Goal: Find specific page/section: Find specific page/section

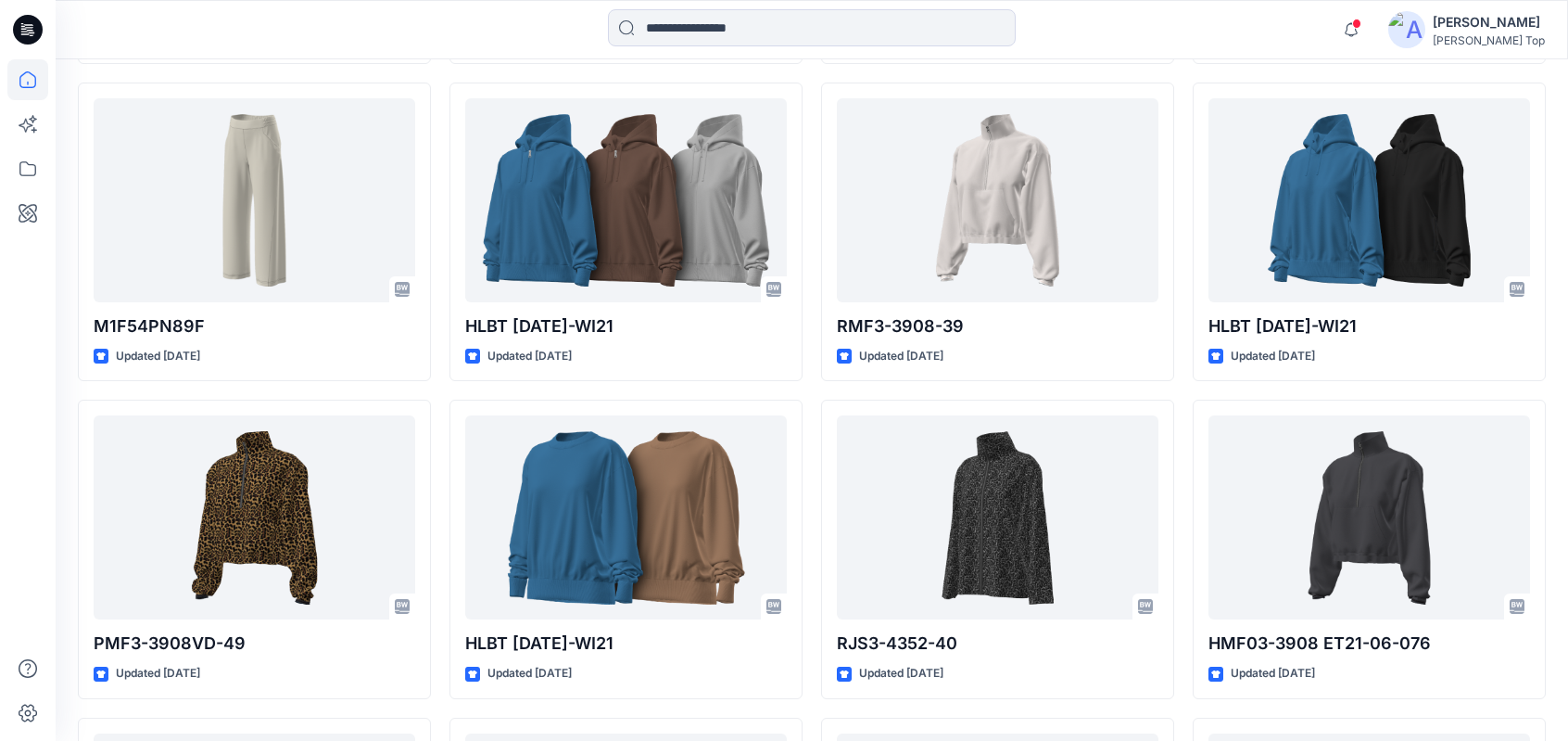
scroll to position [3039, 0]
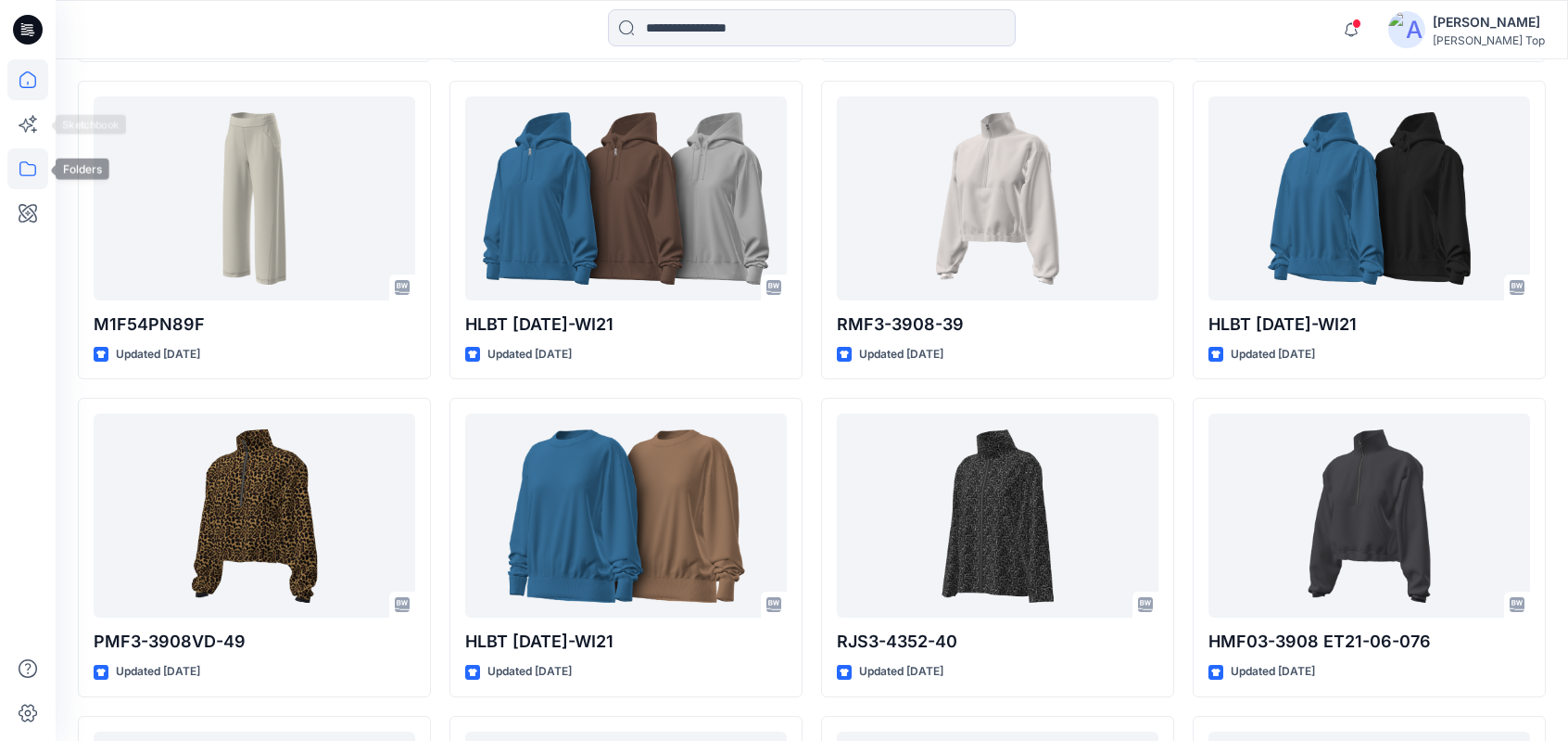
click at [35, 158] on icon at bounding box center [28, 168] width 40 height 40
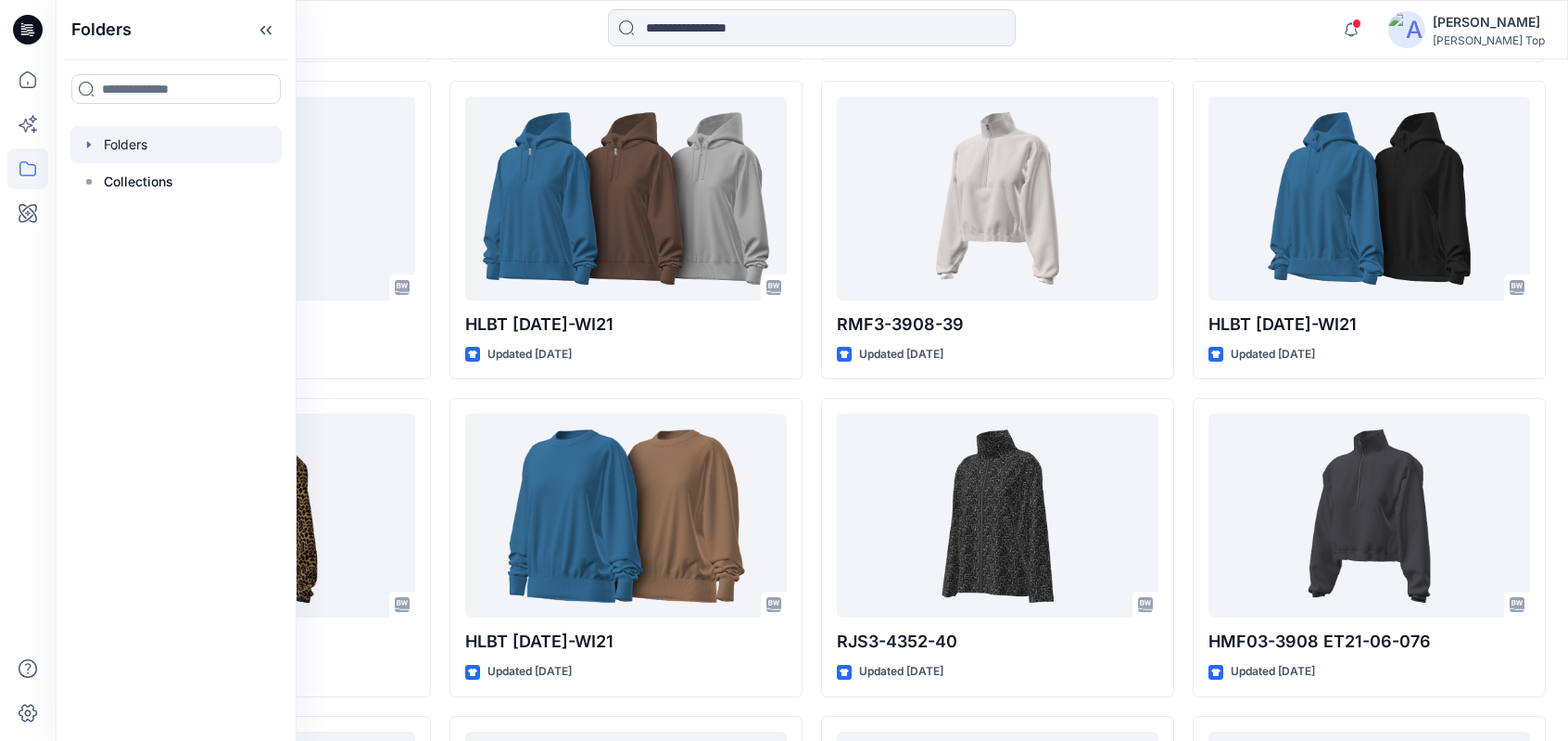
click at [143, 148] on div at bounding box center [175, 145] width 211 height 37
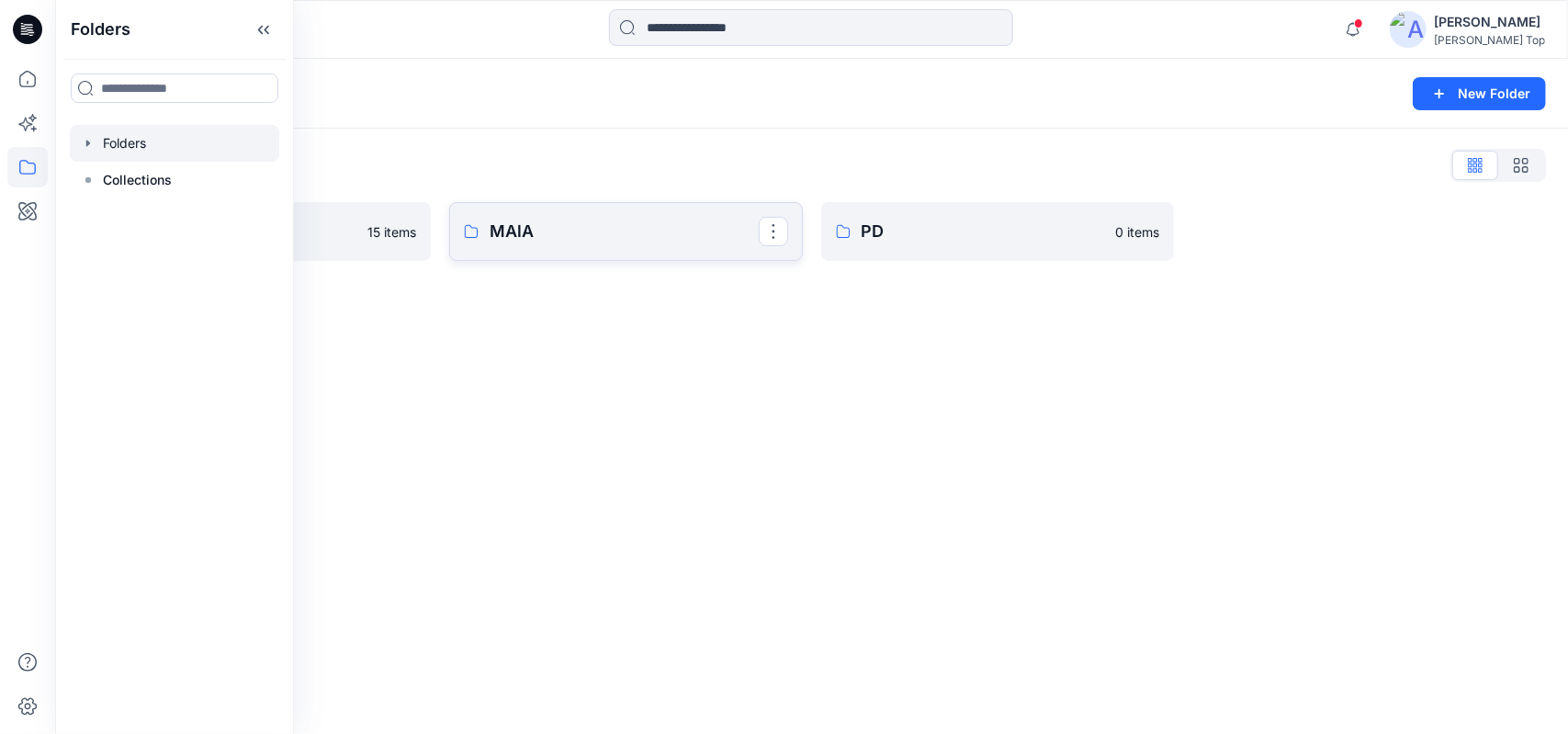
click at [555, 244] on link "MAlA" at bounding box center [626, 231] width 353 height 59
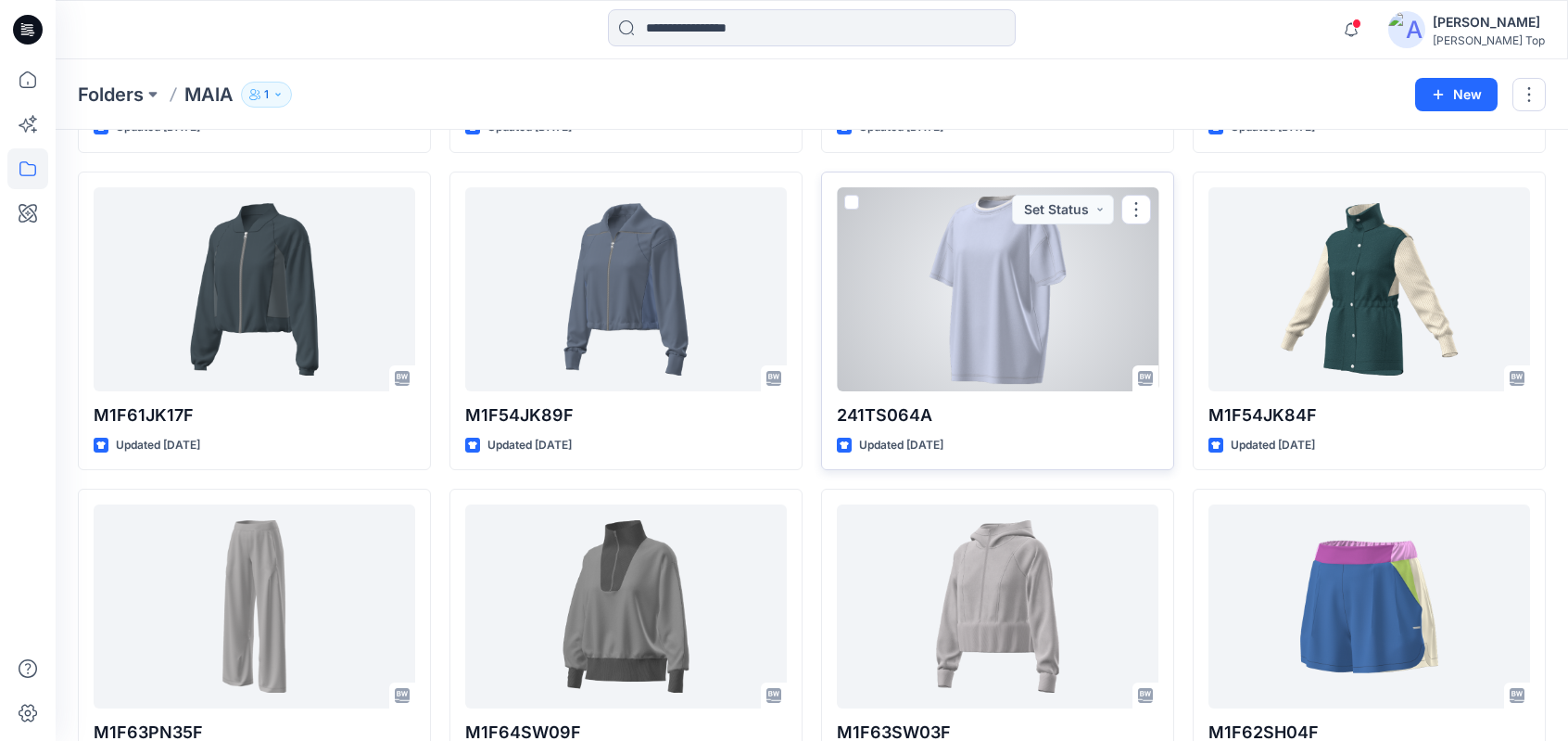
scroll to position [1623, 0]
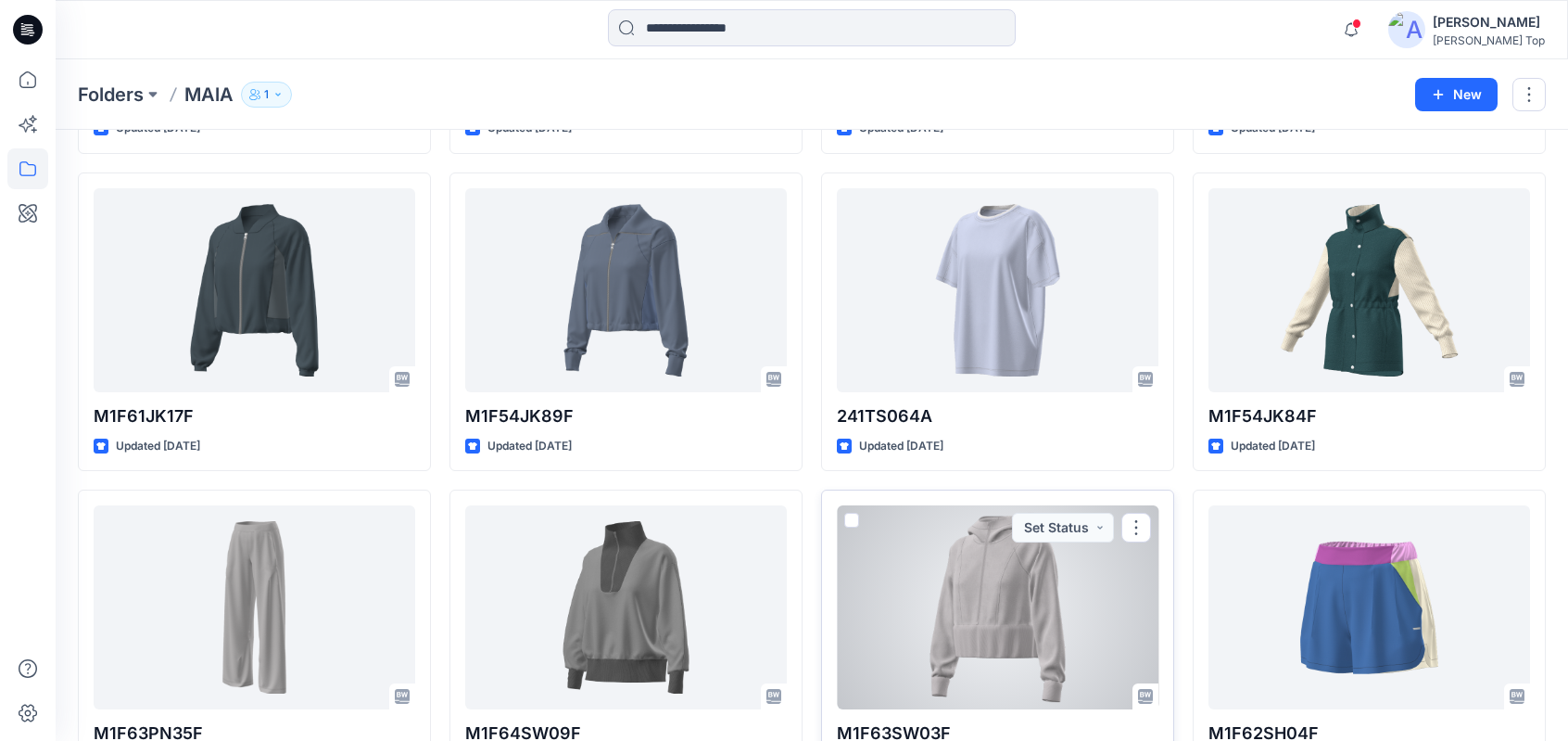
click at [972, 569] on div at bounding box center [997, 607] width 321 height 204
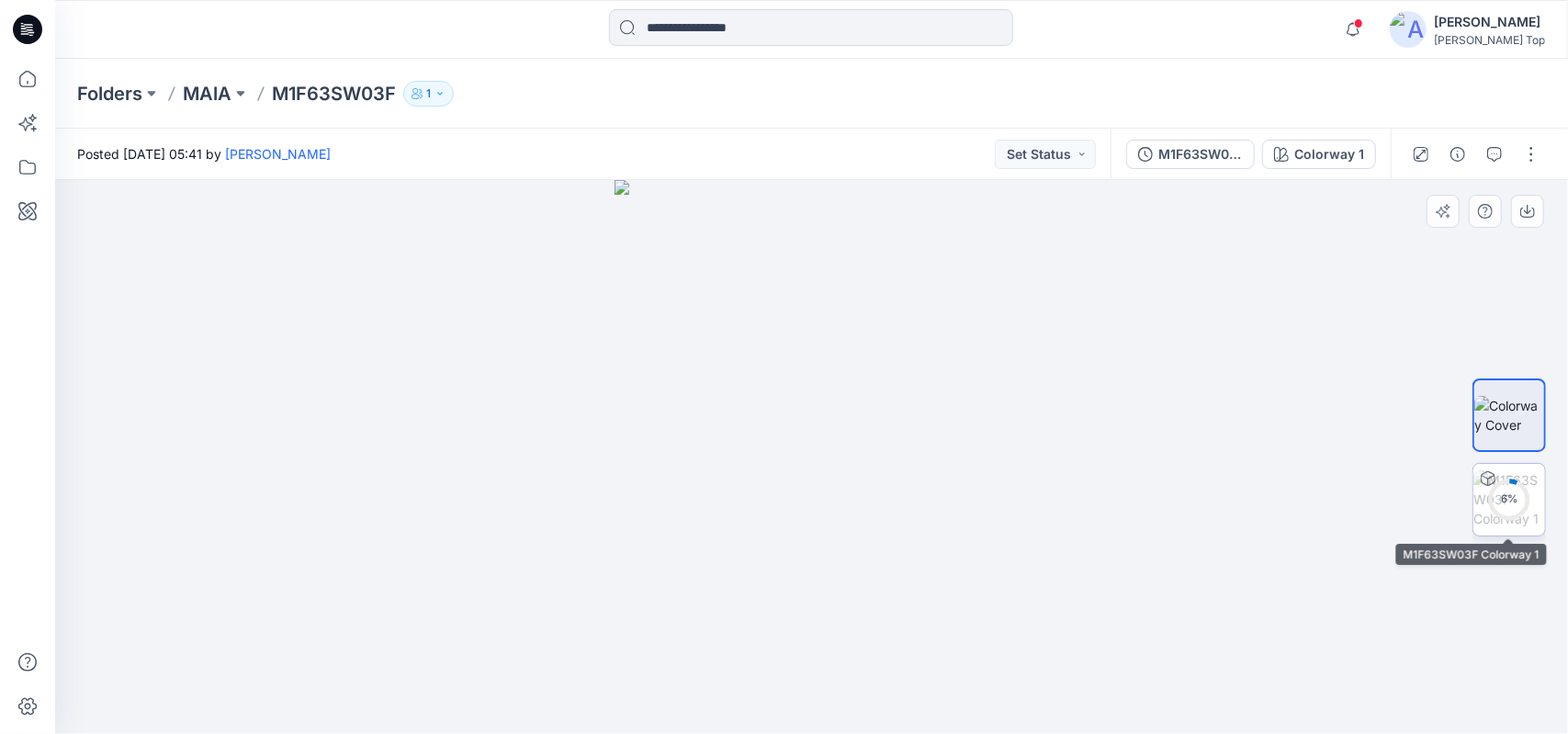
click at [1497, 500] on div "6 %" at bounding box center [1508, 499] width 44 height 16
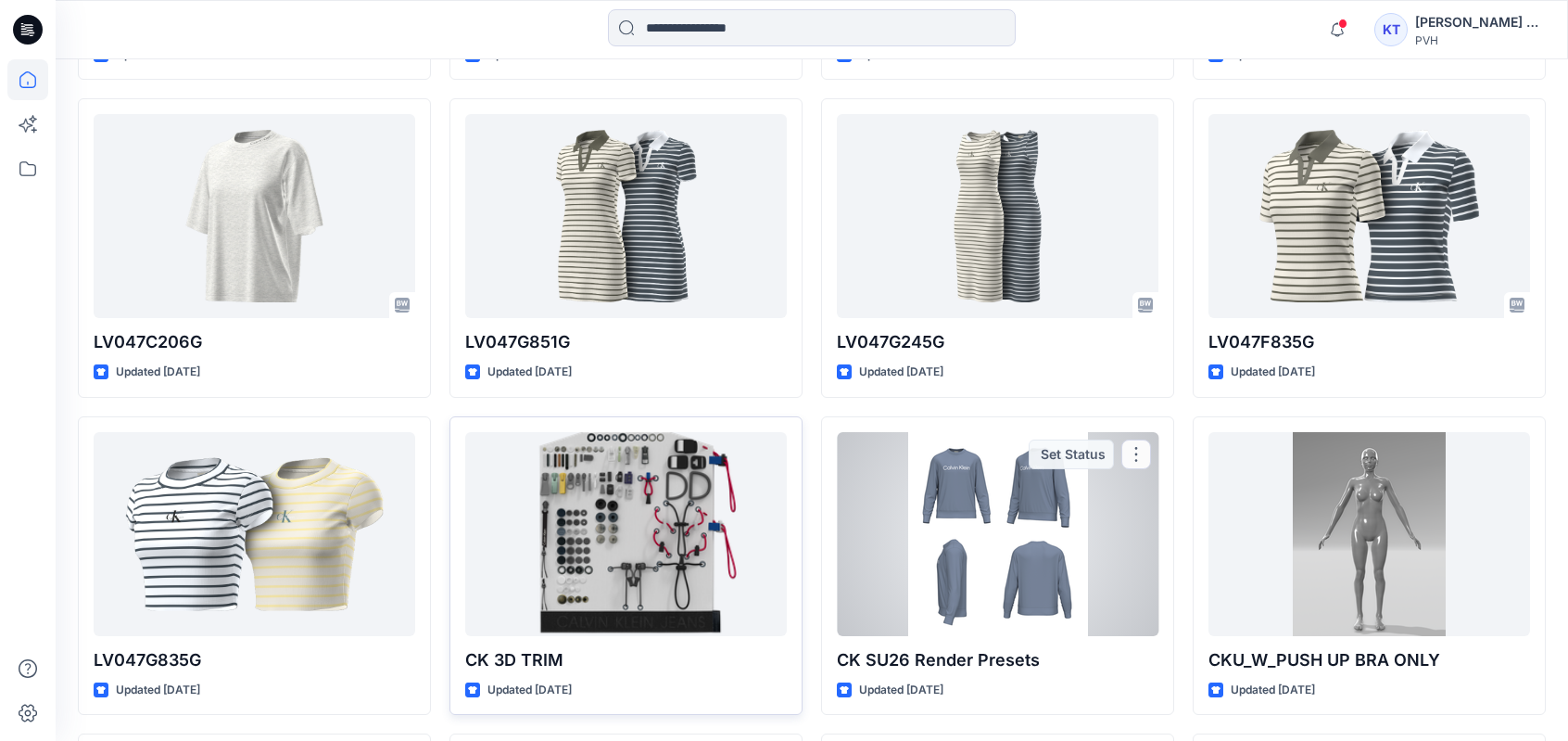
scroll to position [1483, 0]
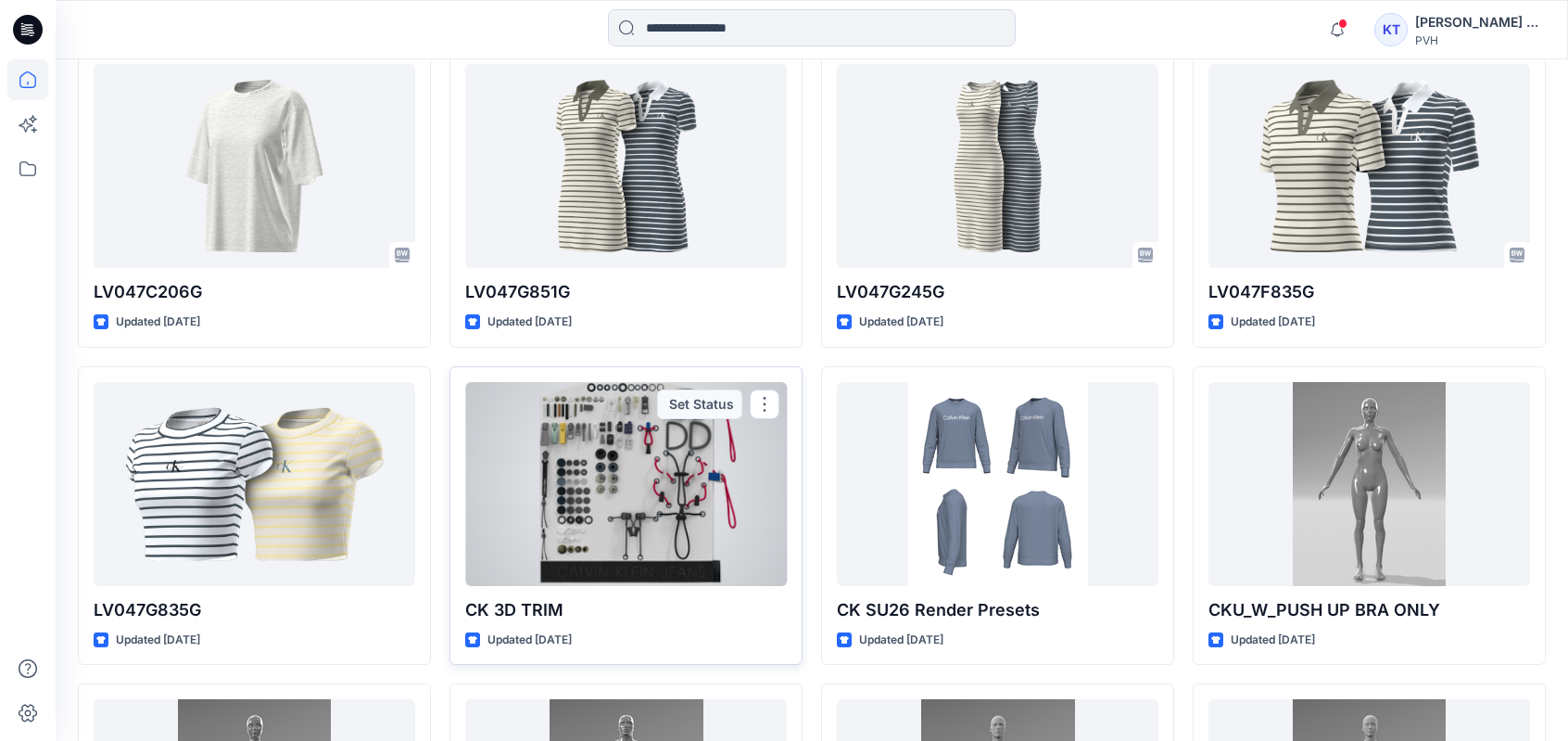
click at [648, 477] on div at bounding box center [625, 484] width 321 height 204
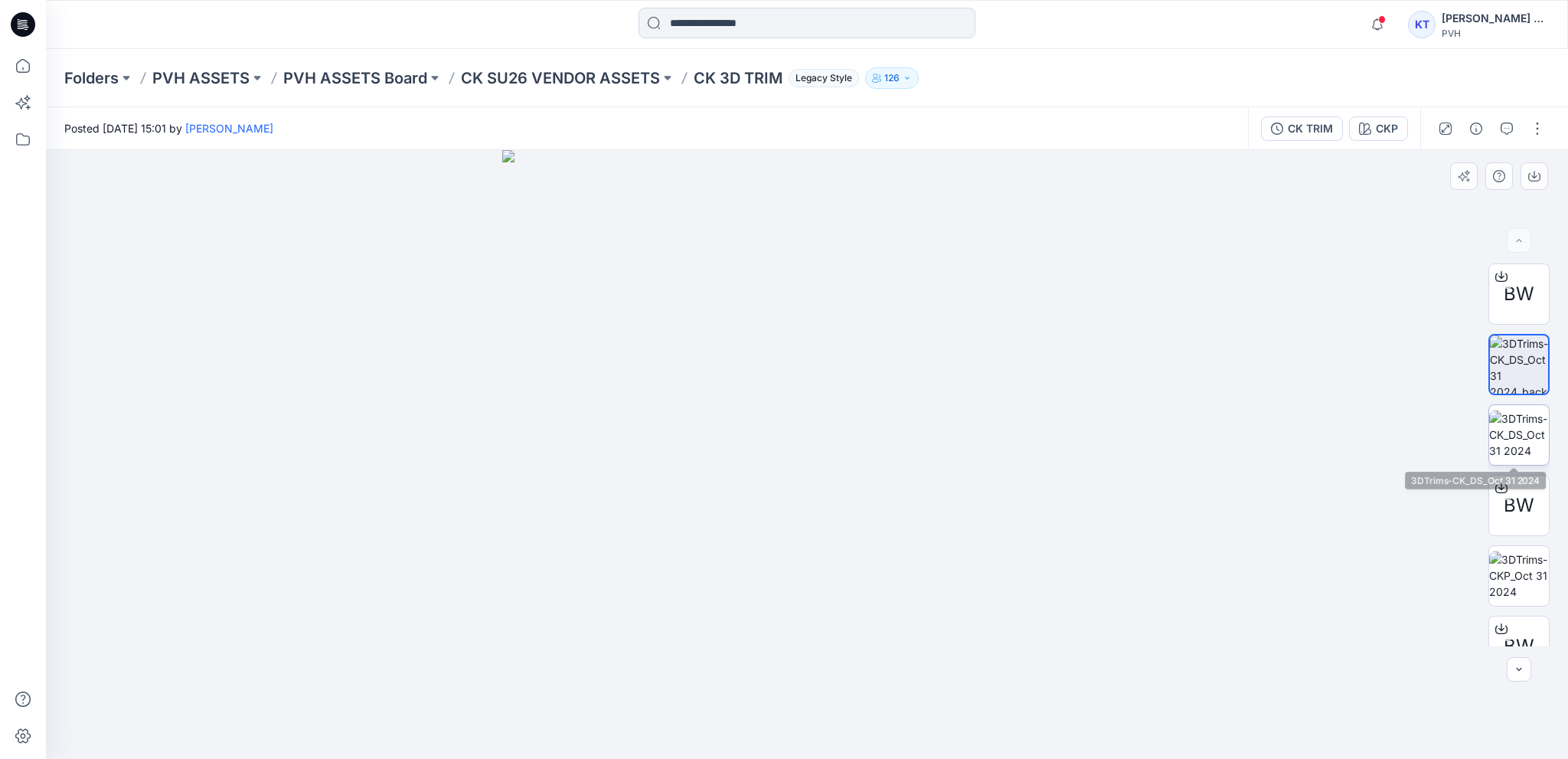
click at [1295, 443] on img at bounding box center [1519, 434] width 59 height 48
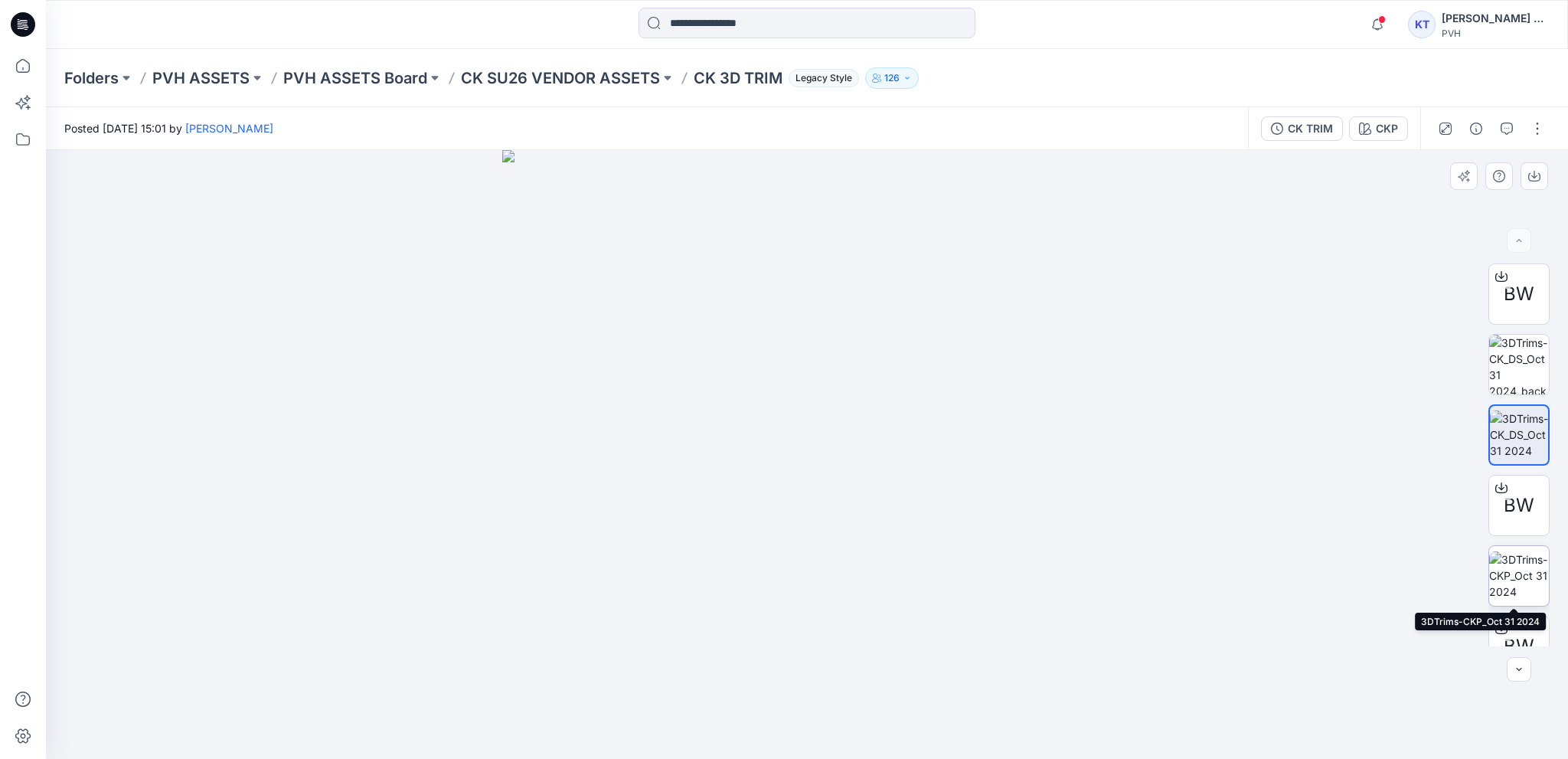
click at [1295, 568] on img at bounding box center [1519, 575] width 59 height 48
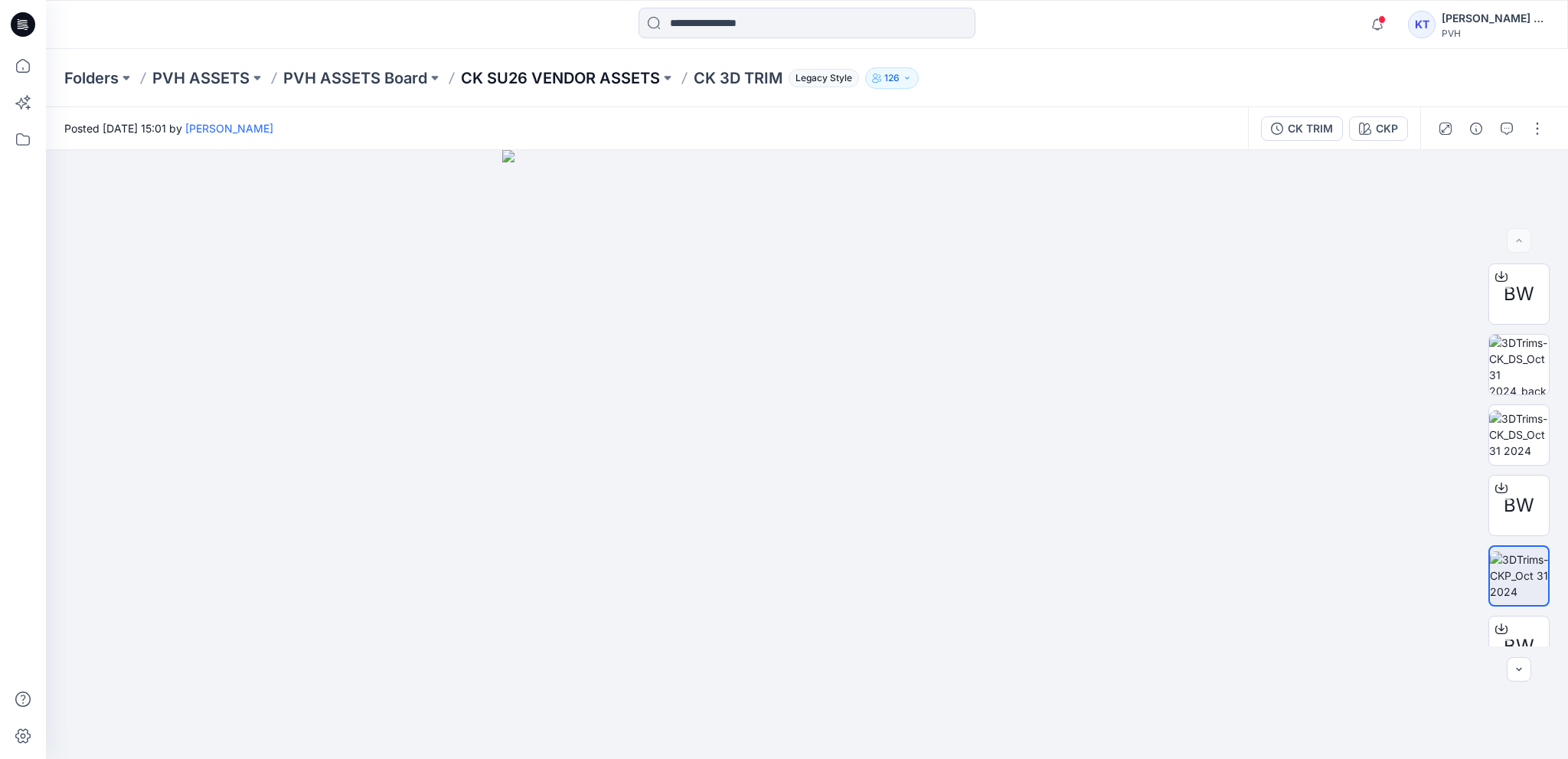
click at [600, 73] on p "CK SU26 VENDOR ASSETS" at bounding box center [560, 78] width 199 height 21
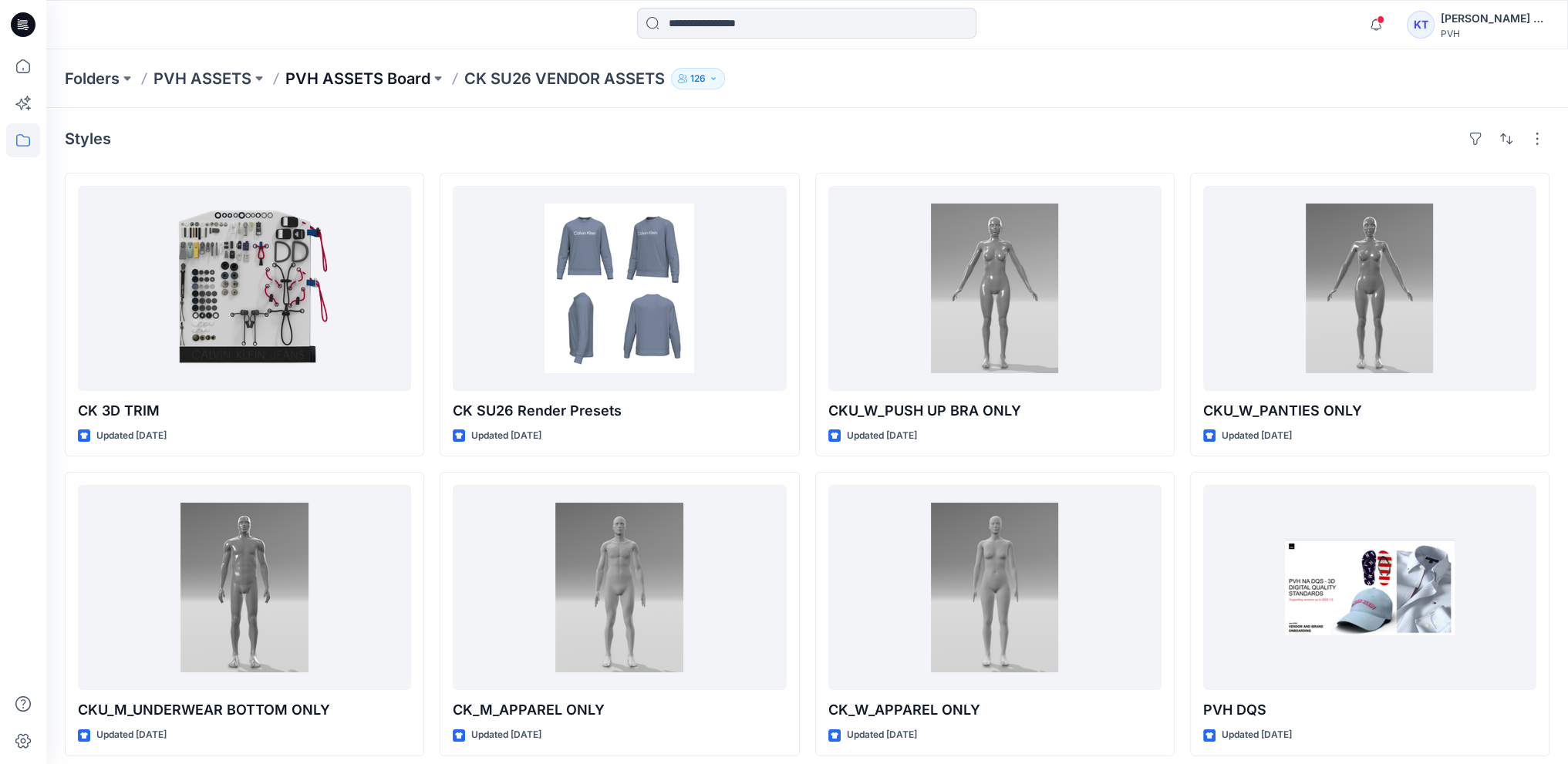
click at [316, 82] on p "PVH ASSETS Board" at bounding box center [358, 79] width 145 height 21
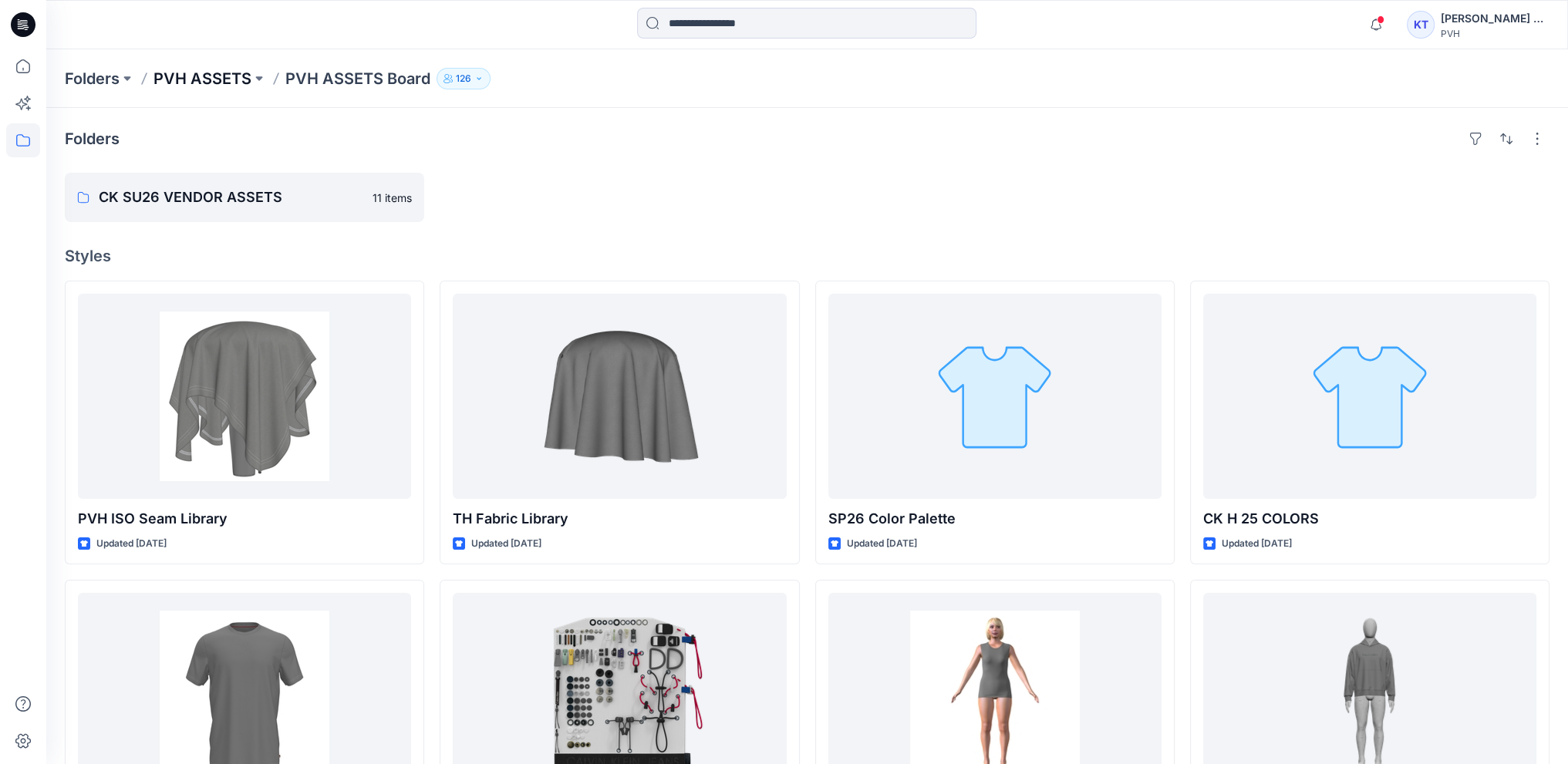
click at [199, 83] on p "PVH ASSETS" at bounding box center [202, 79] width 98 height 21
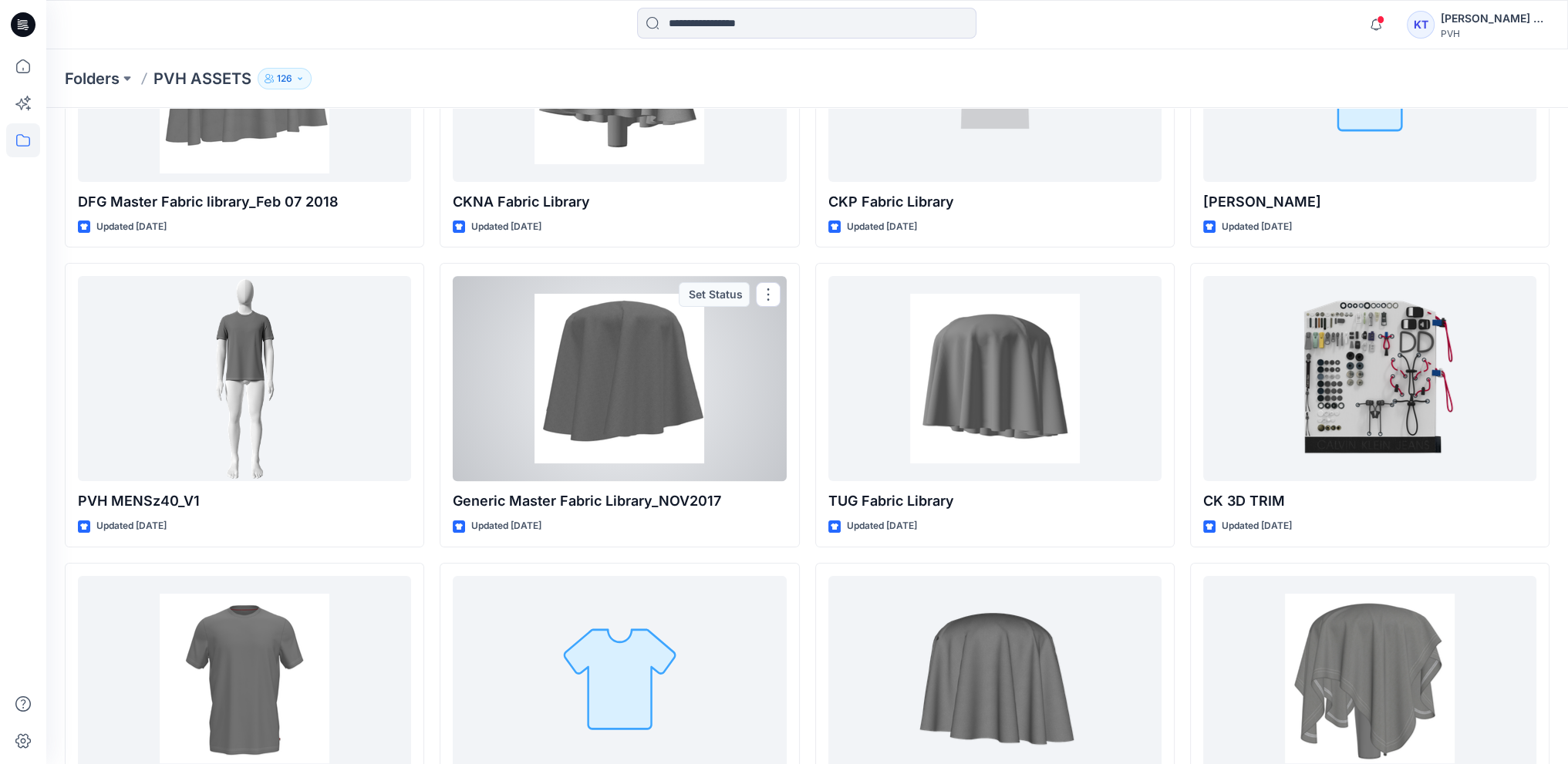
scroll to position [77, 0]
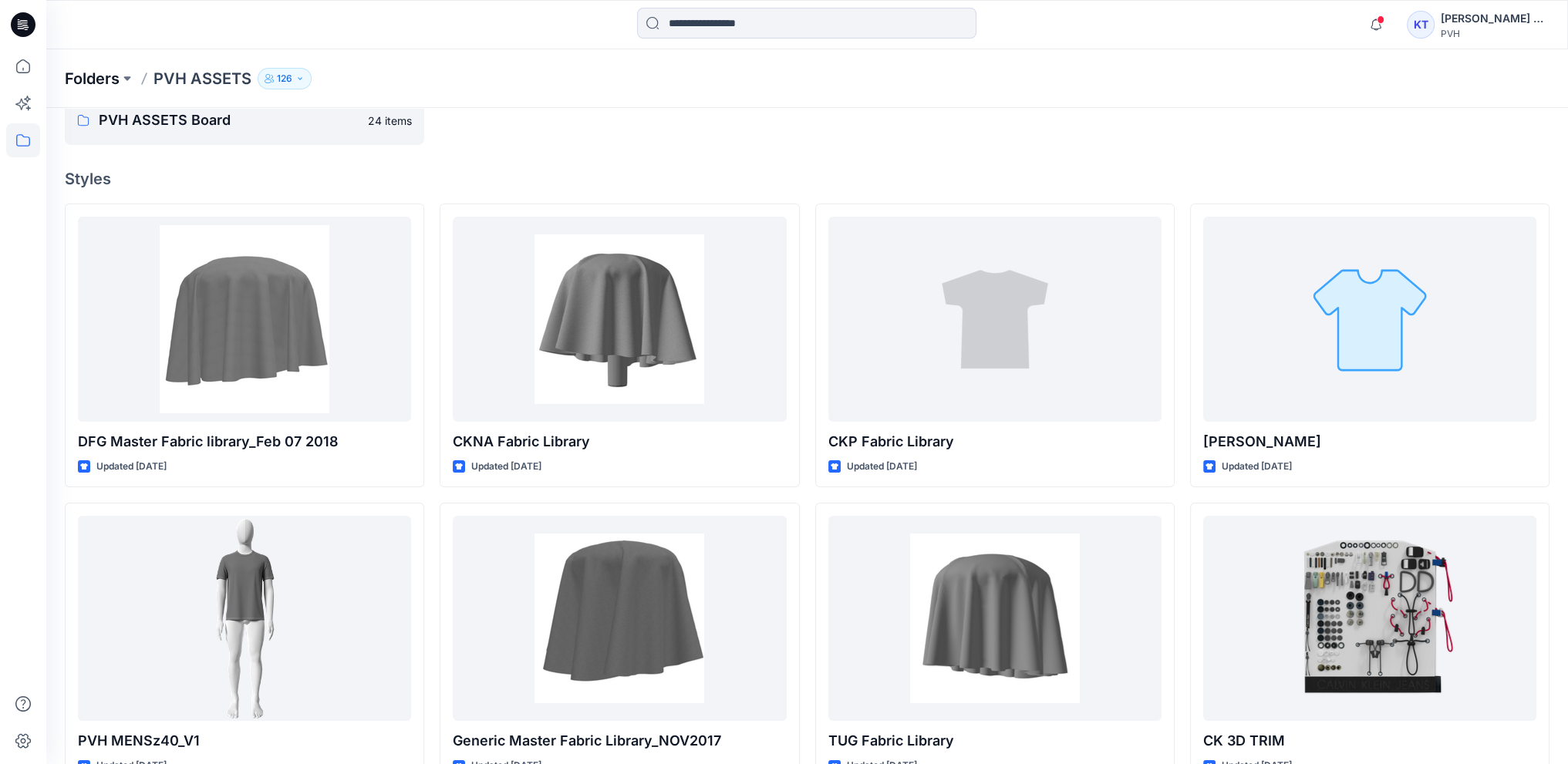
click at [108, 84] on p "Folders" at bounding box center [92, 79] width 55 height 21
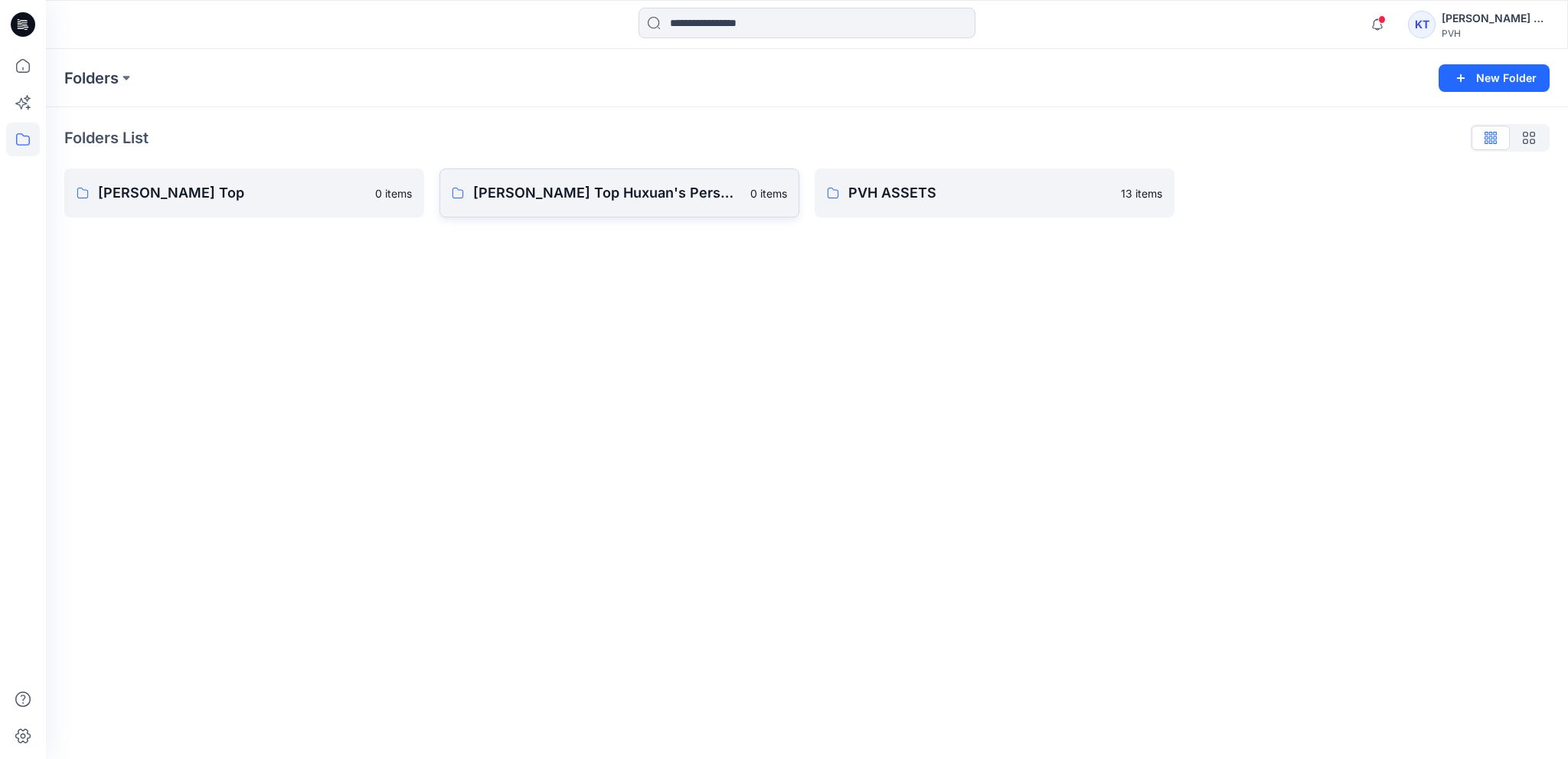
click at [567, 200] on p "[PERSON_NAME] Top Huxuan's Personal Zone" at bounding box center [607, 193] width 268 height 21
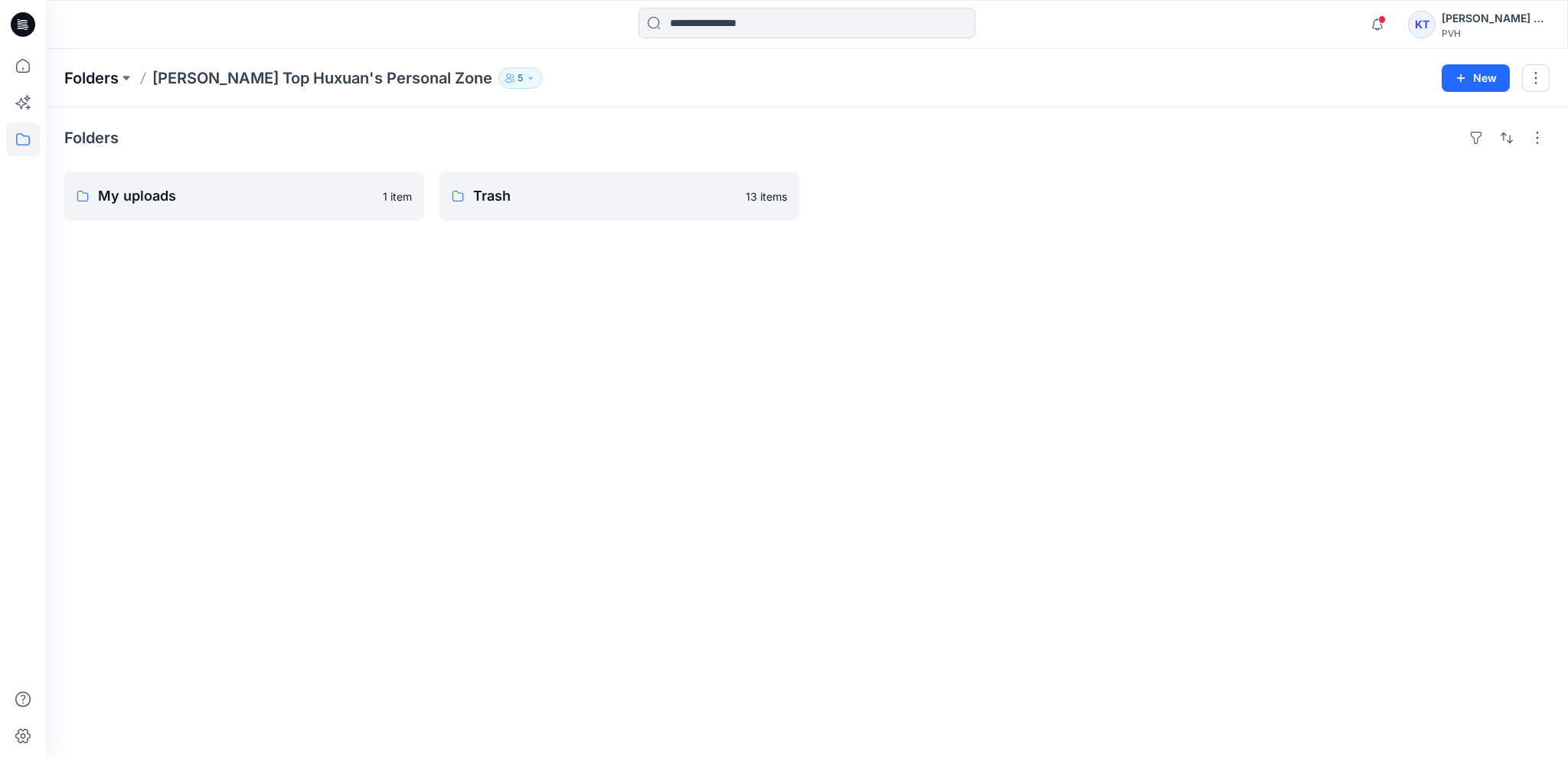
click at [94, 79] on p "Folders" at bounding box center [91, 78] width 55 height 21
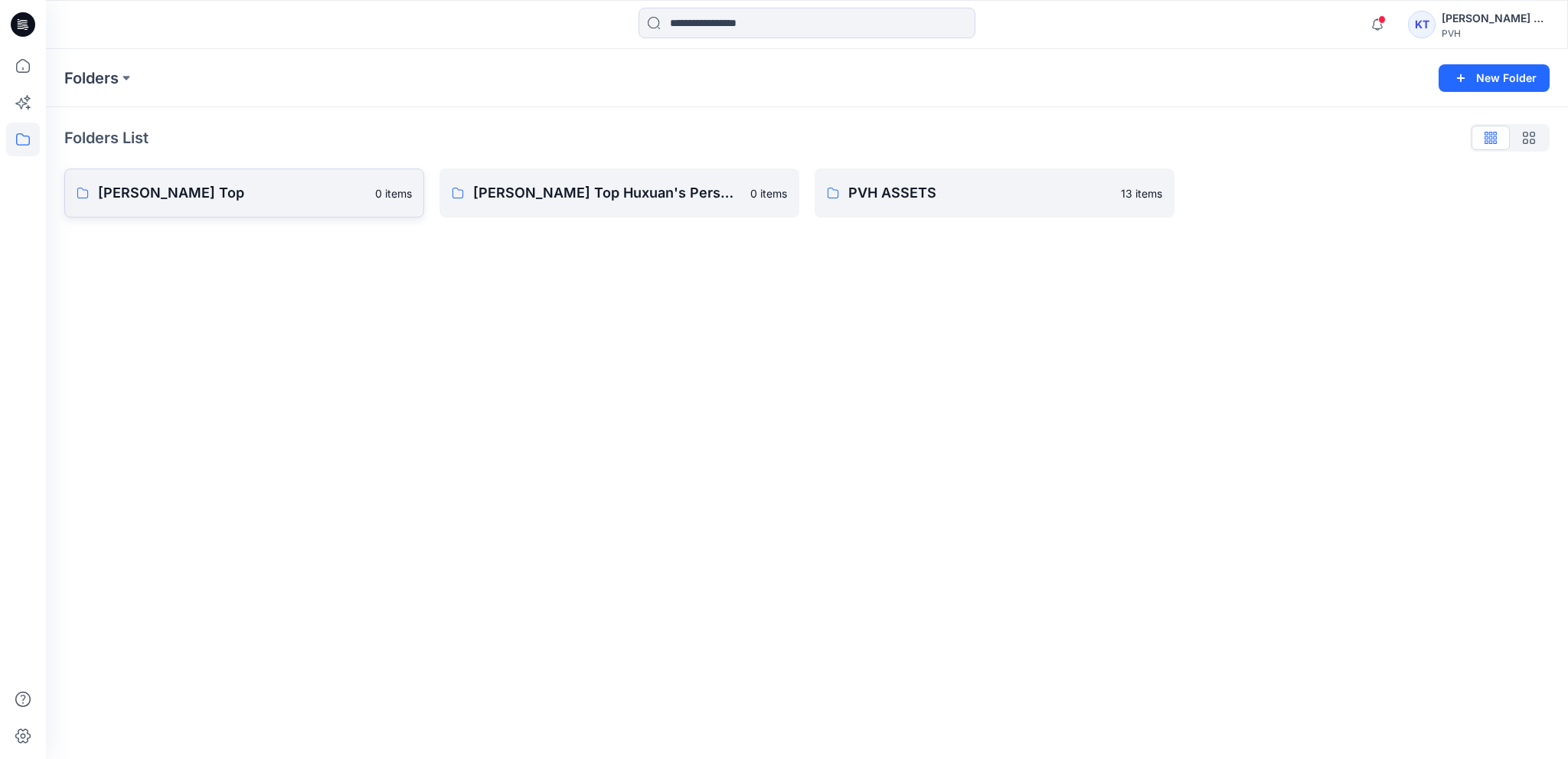
click at [239, 195] on p "[PERSON_NAME] Top" at bounding box center [231, 193] width 268 height 21
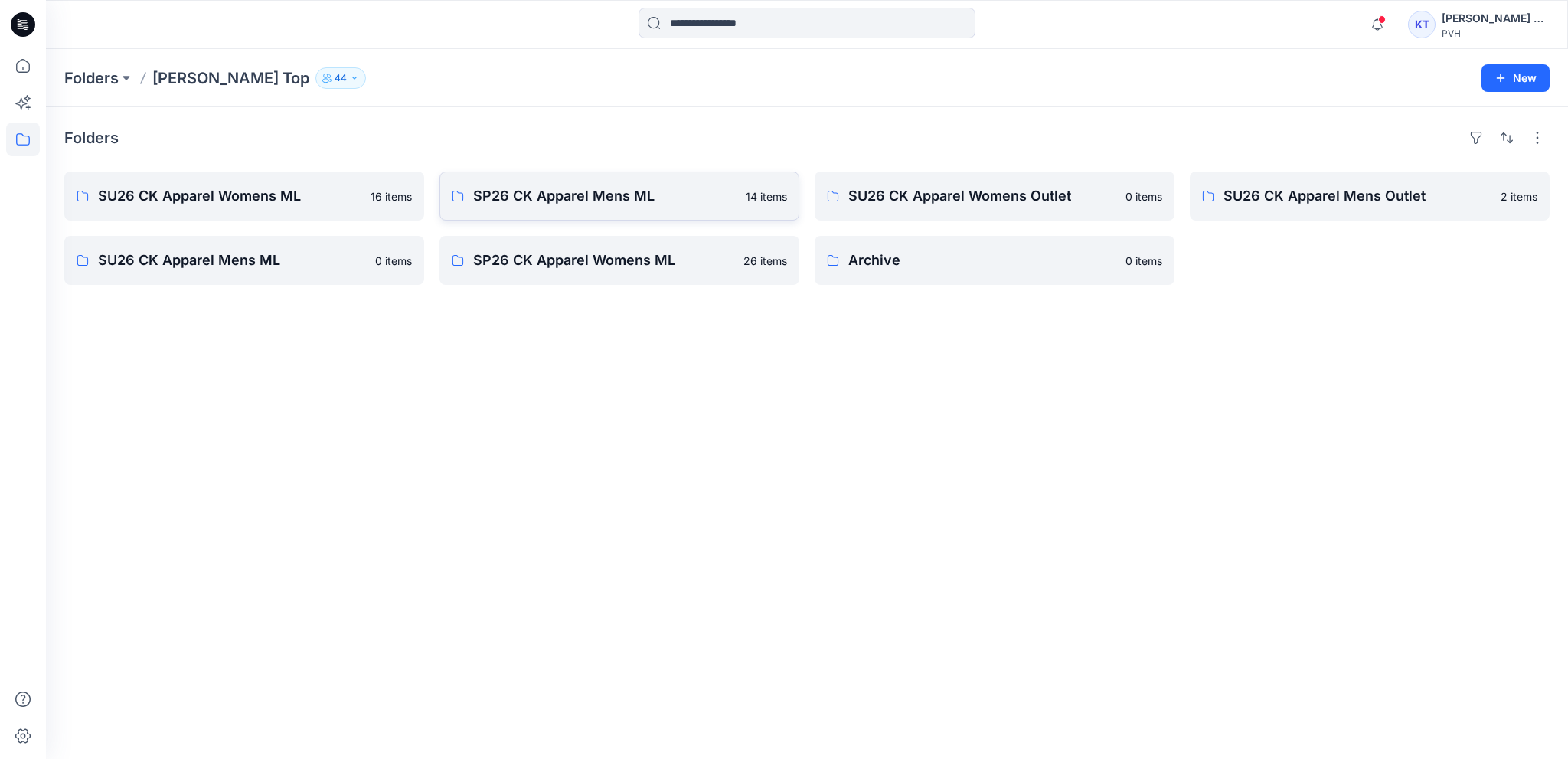
click at [530, 192] on p "SP26 CK Apparel Mens ML" at bounding box center [605, 196] width 264 height 21
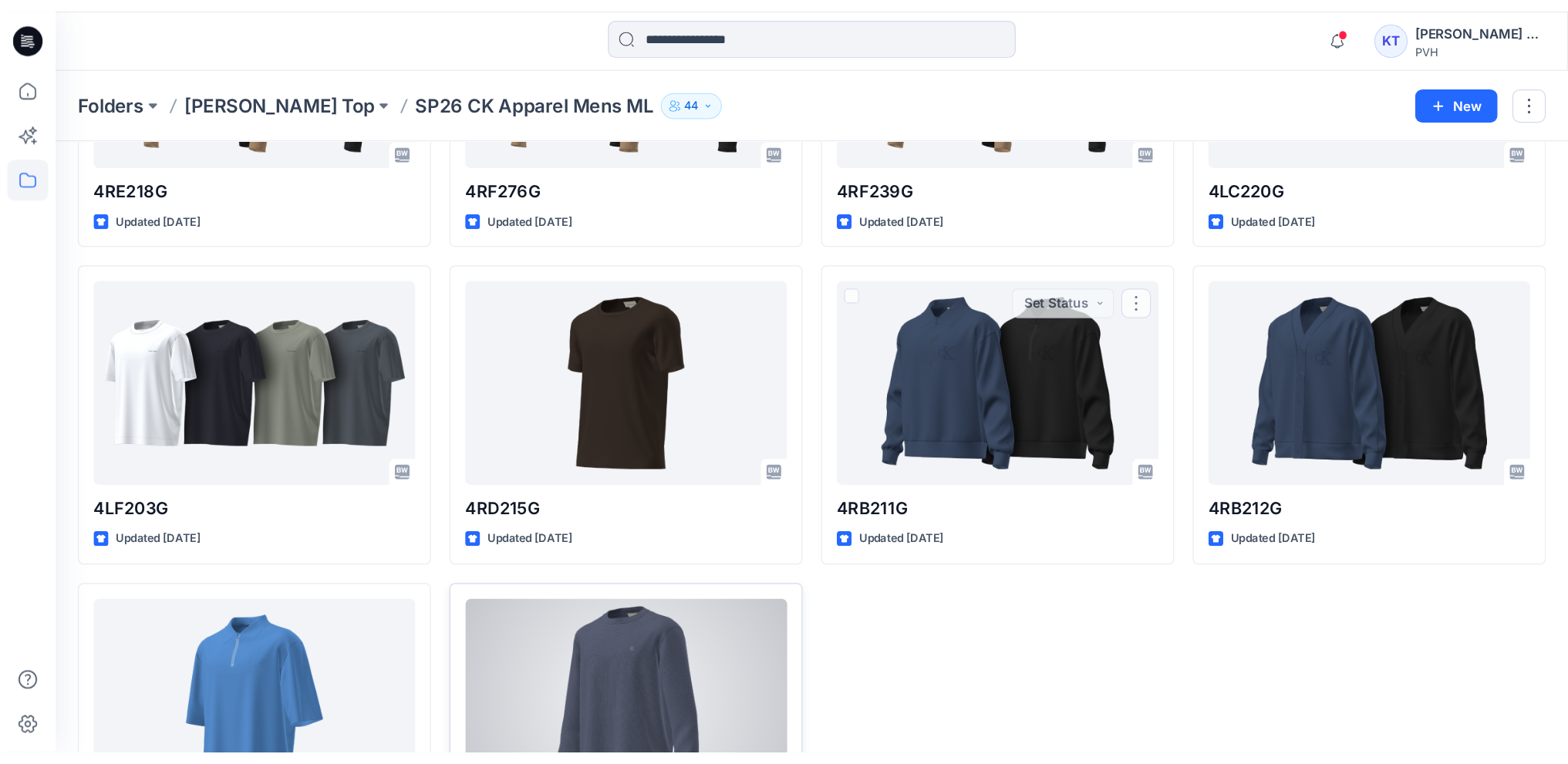
scroll to position [539, 0]
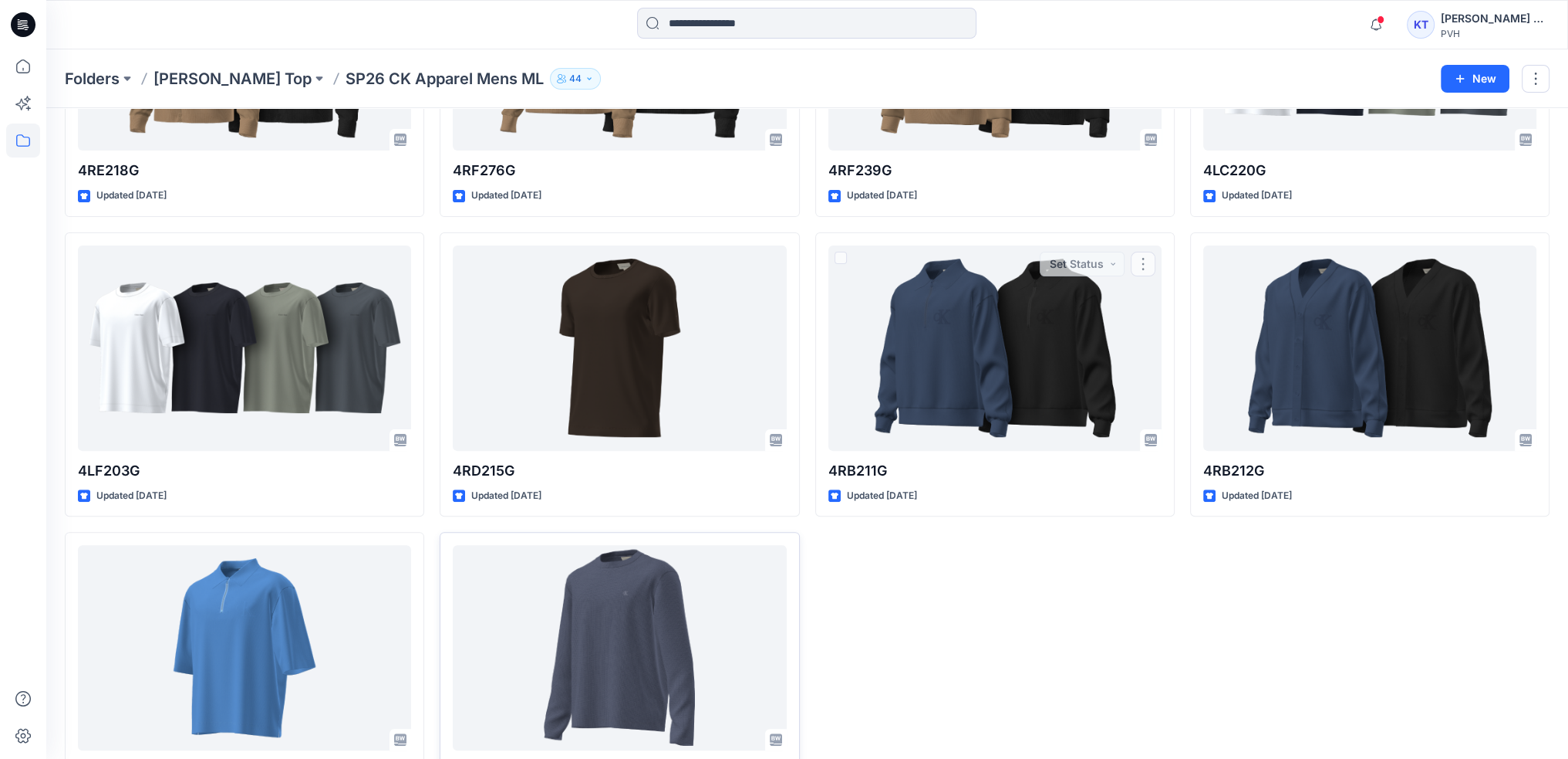
drag, startPoint x: 1121, startPoint y: 591, endPoint x: 1151, endPoint y: 604, distance: 32.7
click at [1121, 591] on div "4RAB803 Updated [DATE] 4RF239G Updated [DATE] 4RB211G Updated [DATE] Set Status" at bounding box center [995, 224] width 359 height 1184
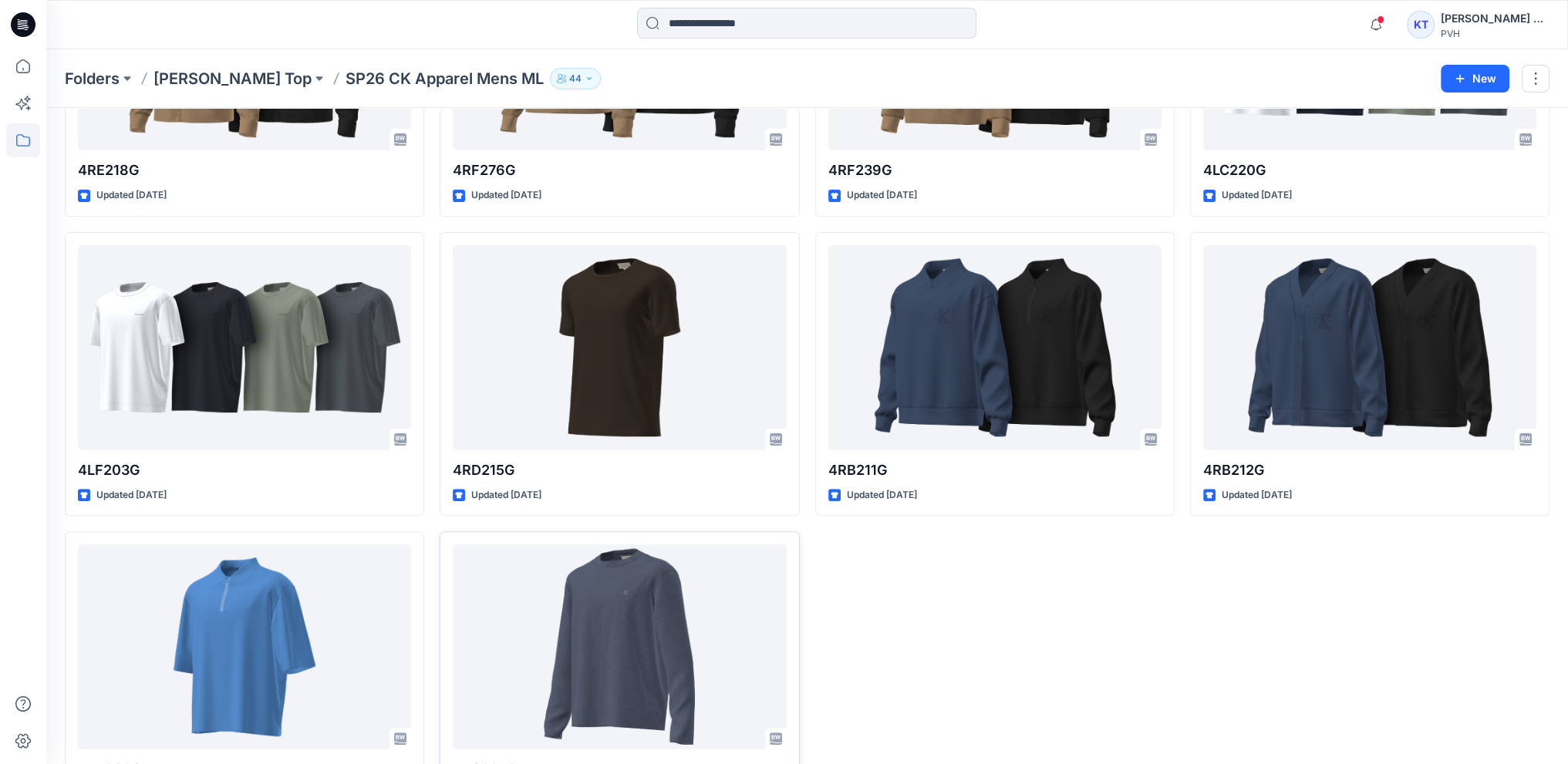
click at [1105, 616] on div "4RAB803 Updated [DATE] 4RF239G Updated [DATE] 4RB211G Updated [DATE]" at bounding box center [995, 224] width 359 height 1183
